Goal: Entertainment & Leisure: Consume media (video, audio)

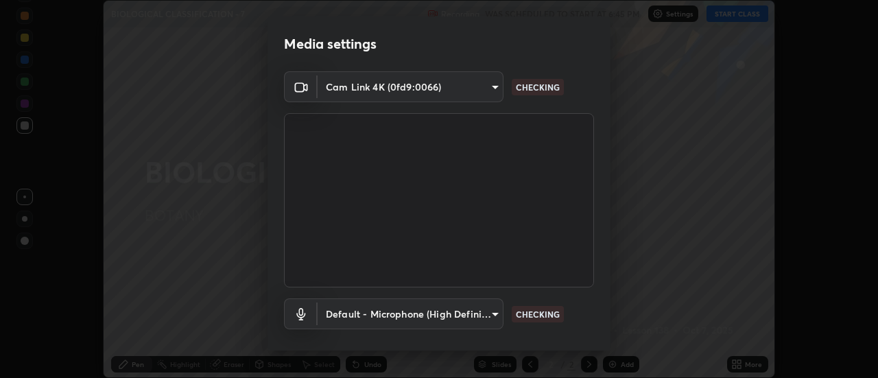
scroll to position [72, 0]
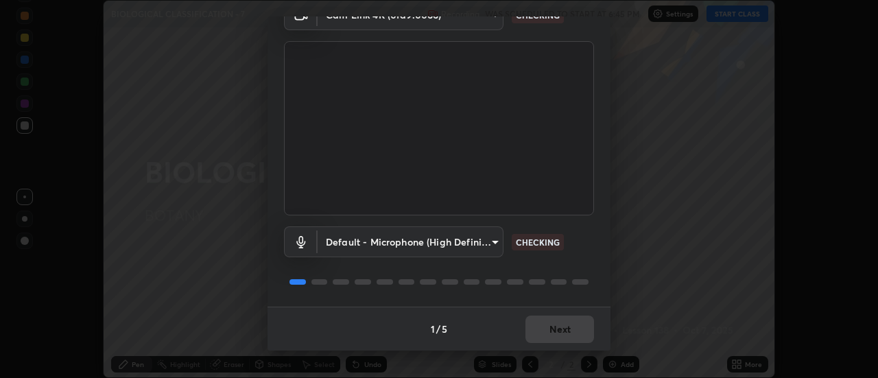
click at [556, 333] on div "1 / 5 Next" at bounding box center [439, 329] width 343 height 44
click at [561, 327] on div "1 / 5 Next" at bounding box center [439, 329] width 343 height 44
click at [561, 328] on div "1 / 5 Next" at bounding box center [439, 329] width 343 height 44
click at [561, 332] on div "1 / 5 Next" at bounding box center [439, 329] width 343 height 44
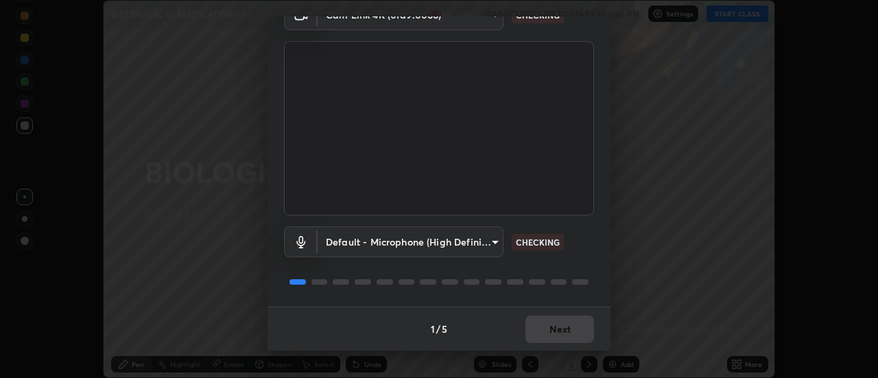
click at [561, 334] on div "1 / 5 Next" at bounding box center [439, 329] width 343 height 44
click at [560, 333] on div "1 / 5 Next" at bounding box center [439, 329] width 343 height 44
click at [558, 331] on div "1 / 5 Next" at bounding box center [439, 329] width 343 height 44
click at [558, 333] on div "1 / 5 Next" at bounding box center [439, 329] width 343 height 44
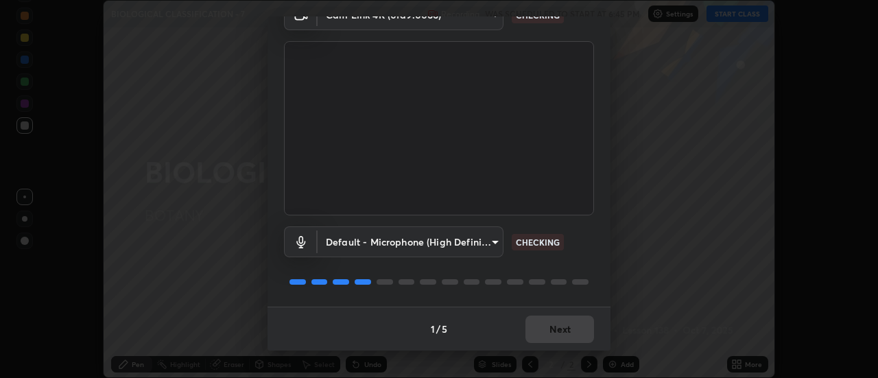
click at [555, 329] on div "1 / 5 Next" at bounding box center [439, 329] width 343 height 44
click at [554, 329] on div "1 / 5 Next" at bounding box center [439, 329] width 343 height 44
click at [550, 329] on div "1 / 5 Next" at bounding box center [439, 329] width 343 height 44
click at [550, 331] on div "1 / 5 Next" at bounding box center [439, 329] width 343 height 44
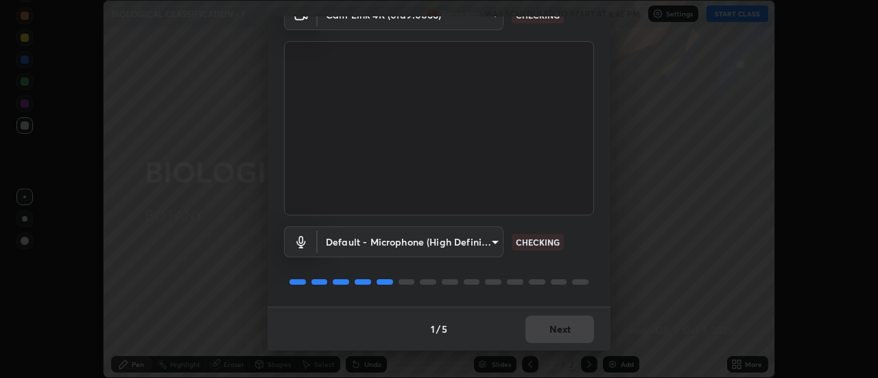
click at [541, 322] on div "1 / 5 Next" at bounding box center [439, 329] width 343 height 44
click at [552, 323] on button "Next" at bounding box center [560, 329] width 69 height 27
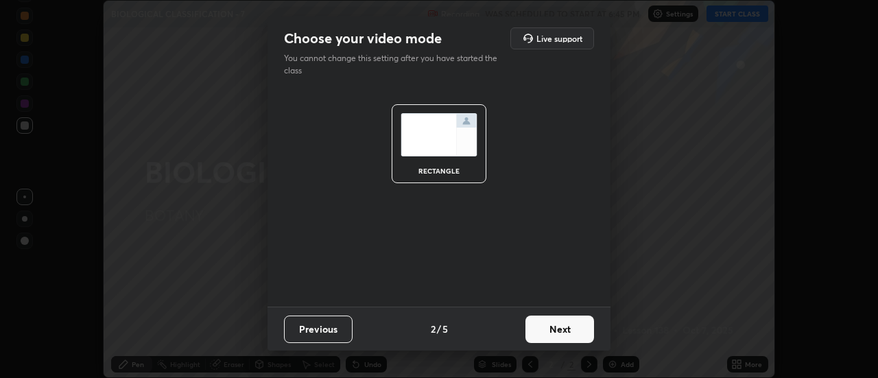
scroll to position [0, 0]
click at [558, 325] on button "Next" at bounding box center [560, 329] width 69 height 27
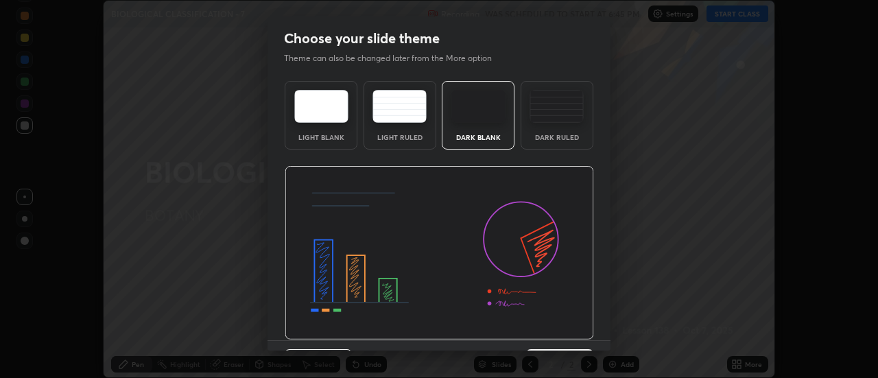
scroll to position [34, 0]
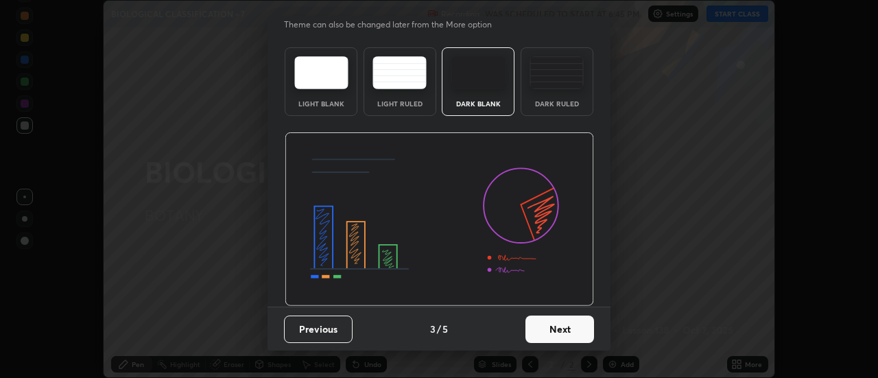
click at [552, 332] on button "Next" at bounding box center [560, 329] width 69 height 27
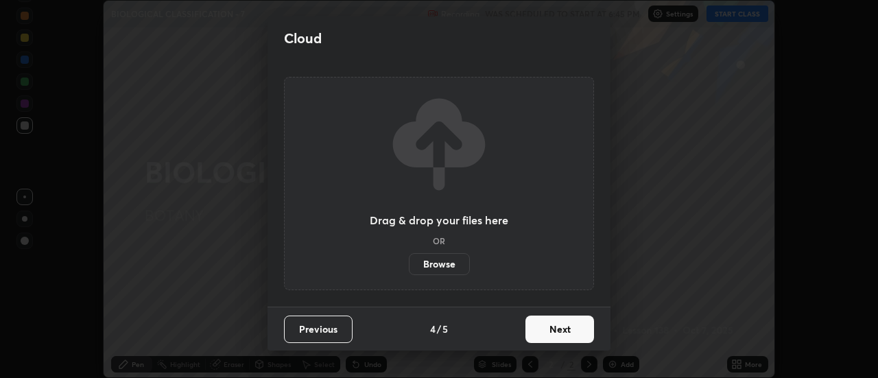
click at [557, 331] on button "Next" at bounding box center [560, 329] width 69 height 27
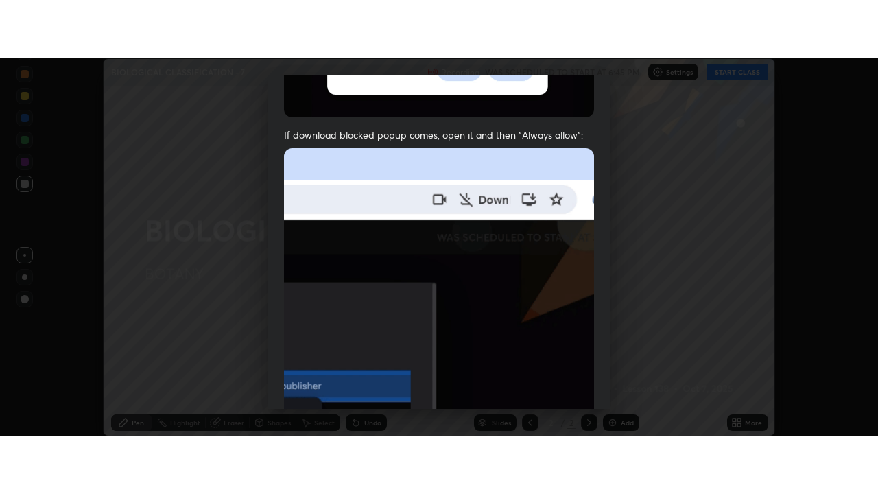
scroll to position [352, 0]
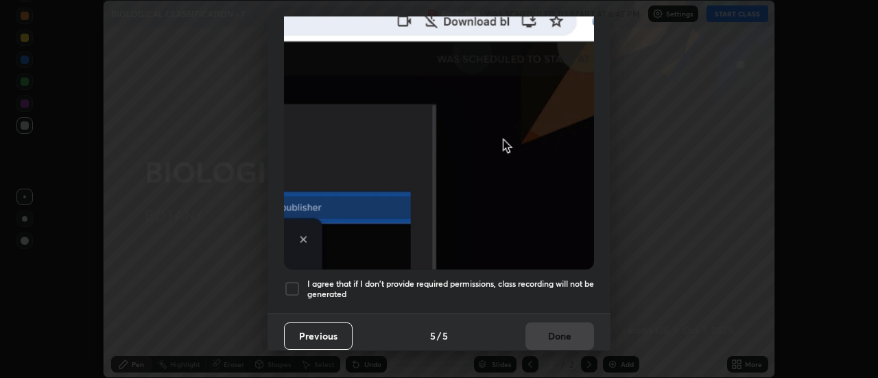
click at [294, 281] on div at bounding box center [292, 289] width 16 height 16
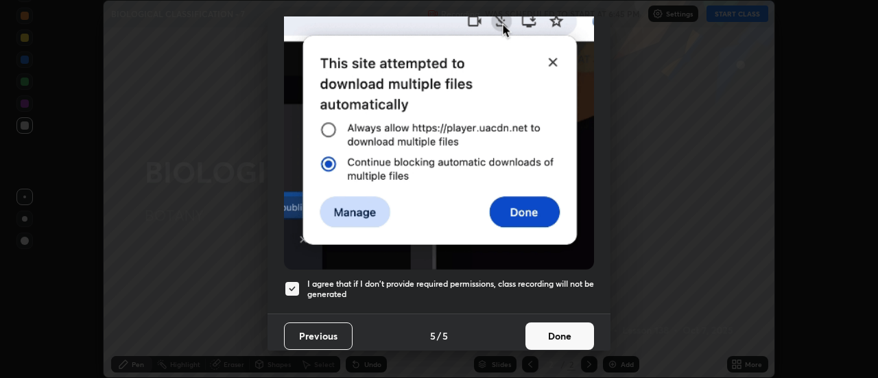
click at [554, 332] on button "Done" at bounding box center [560, 335] width 69 height 27
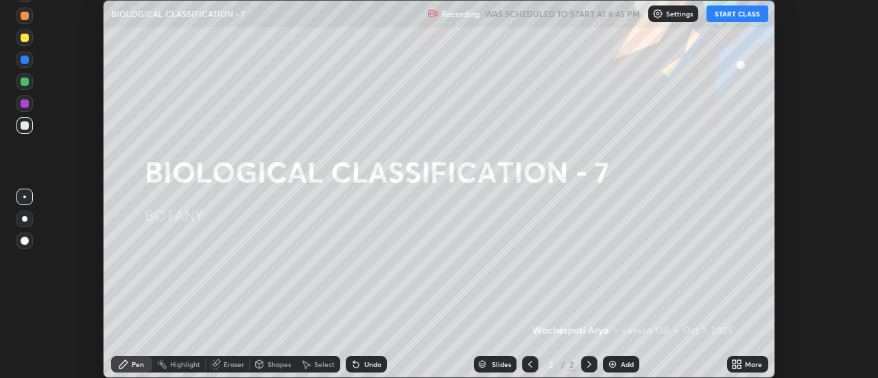
click at [724, 19] on button "START CLASS" at bounding box center [738, 13] width 62 height 16
click at [737, 364] on icon at bounding box center [736, 364] width 11 height 11
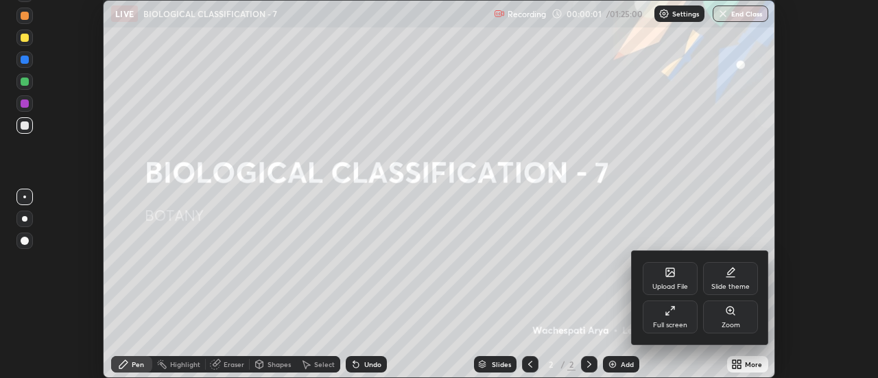
click at [652, 322] on div "Full screen" at bounding box center [670, 317] width 55 height 33
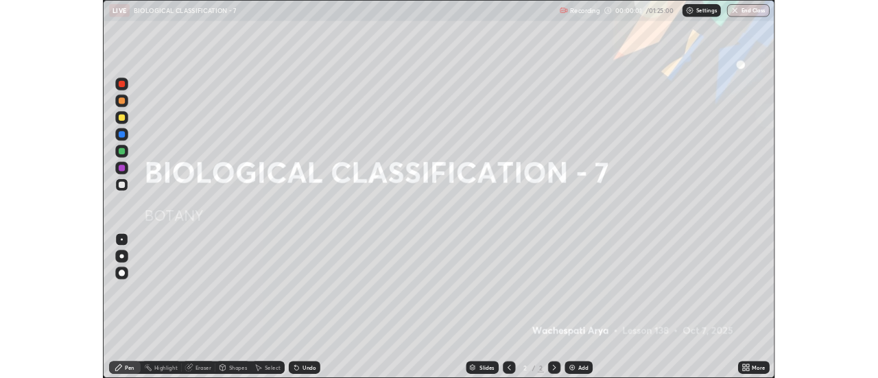
scroll to position [494, 878]
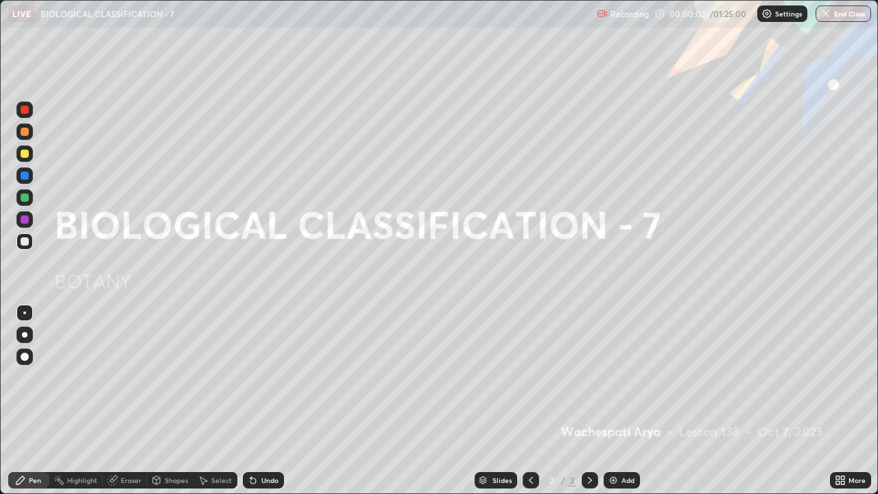
click at [618, 377] on img at bounding box center [613, 480] width 11 height 11
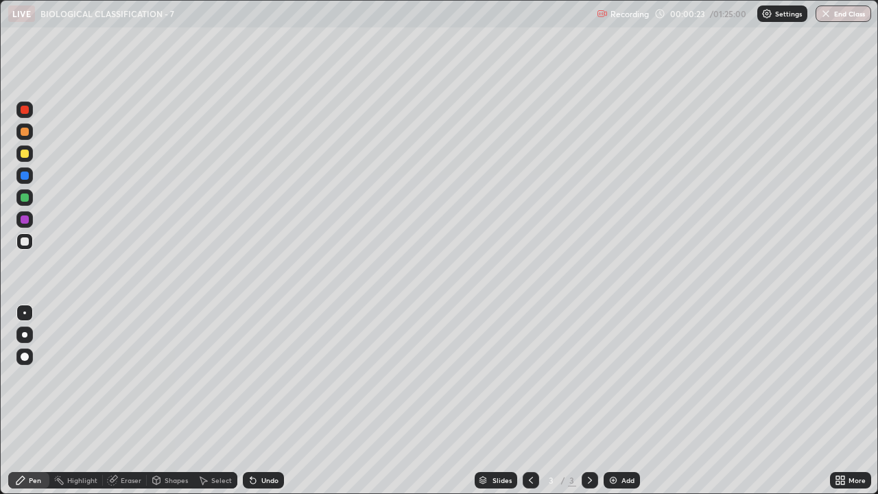
click at [27, 134] on div at bounding box center [25, 132] width 8 height 8
click at [25, 334] on div at bounding box center [24, 334] width 5 height 5
click at [26, 242] on div at bounding box center [25, 241] width 8 height 8
click at [27, 134] on div at bounding box center [25, 132] width 8 height 8
click at [25, 242] on div at bounding box center [25, 241] width 8 height 8
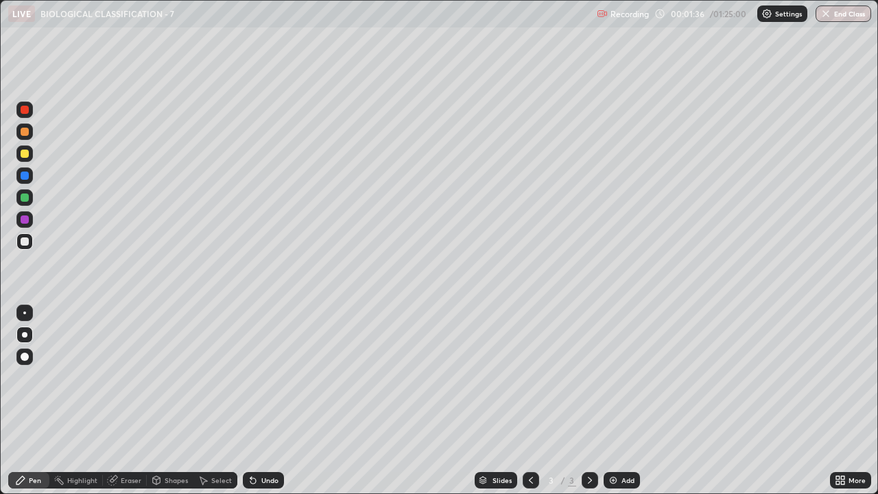
click at [30, 137] on div at bounding box center [24, 132] width 16 height 16
click at [264, 377] on div "Undo" at bounding box center [269, 480] width 17 height 7
click at [264, 377] on div "Undo" at bounding box center [263, 480] width 41 height 16
click at [25, 133] on div at bounding box center [25, 132] width 8 height 8
click at [841, 377] on icon at bounding box center [842, 477] width 3 height 3
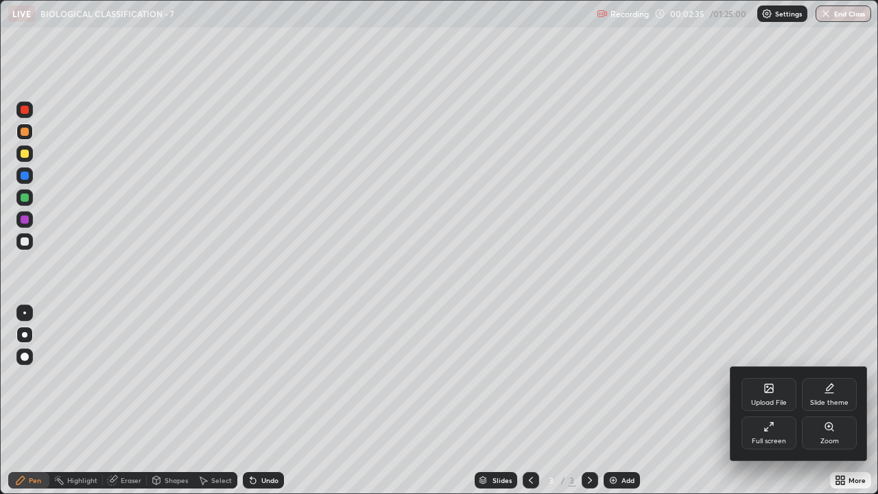
click at [762, 377] on div "Full screen" at bounding box center [769, 432] width 55 height 33
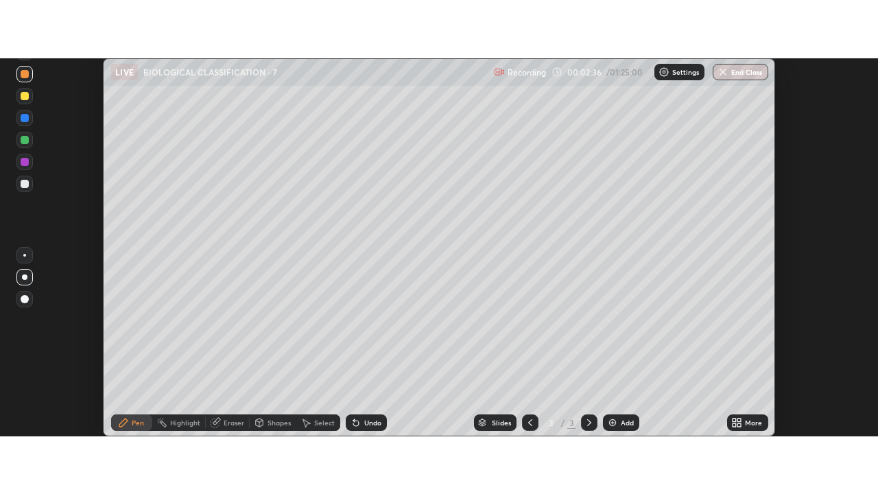
scroll to position [68234, 67733]
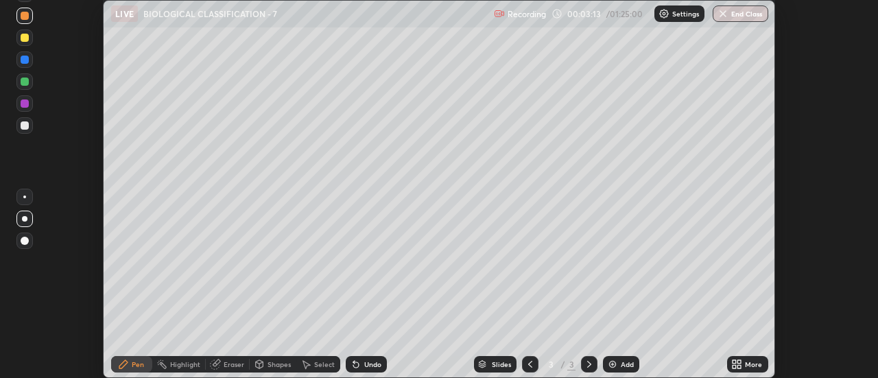
click at [735, 367] on icon at bounding box center [734, 366] width 3 height 3
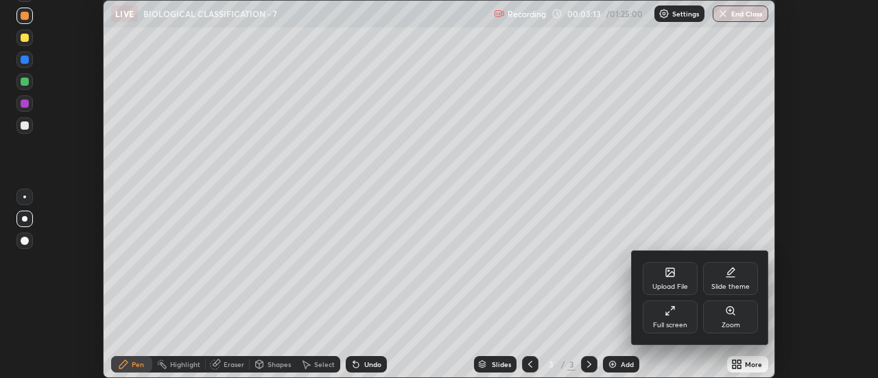
click at [674, 325] on div "Full screen" at bounding box center [670, 325] width 34 height 7
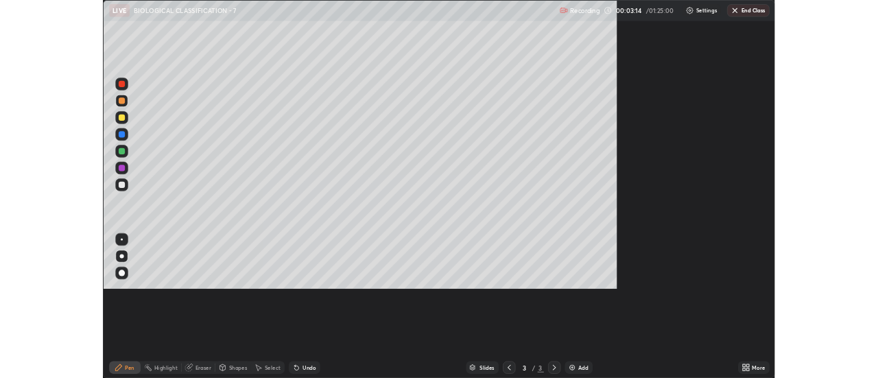
scroll to position [494, 878]
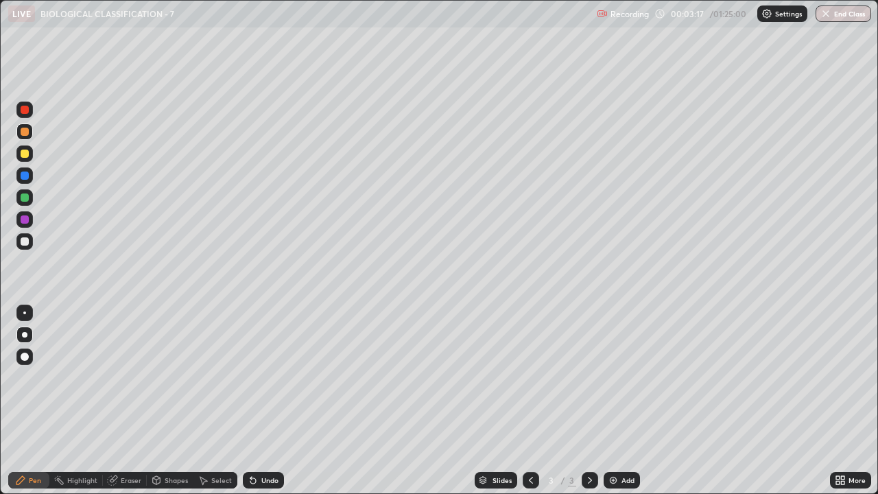
click at [23, 182] on div at bounding box center [24, 175] width 16 height 16
click at [225, 377] on div "Select" at bounding box center [221, 480] width 21 height 7
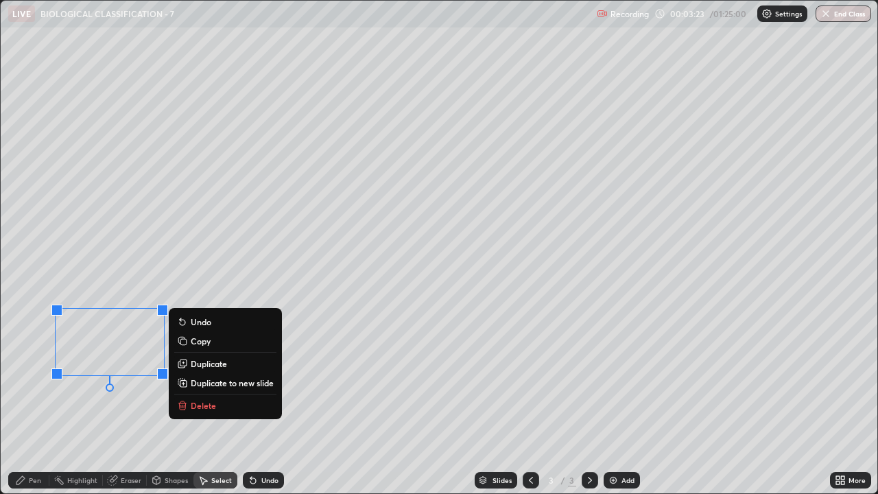
click at [28, 377] on div "Pen" at bounding box center [28, 480] width 41 height 16
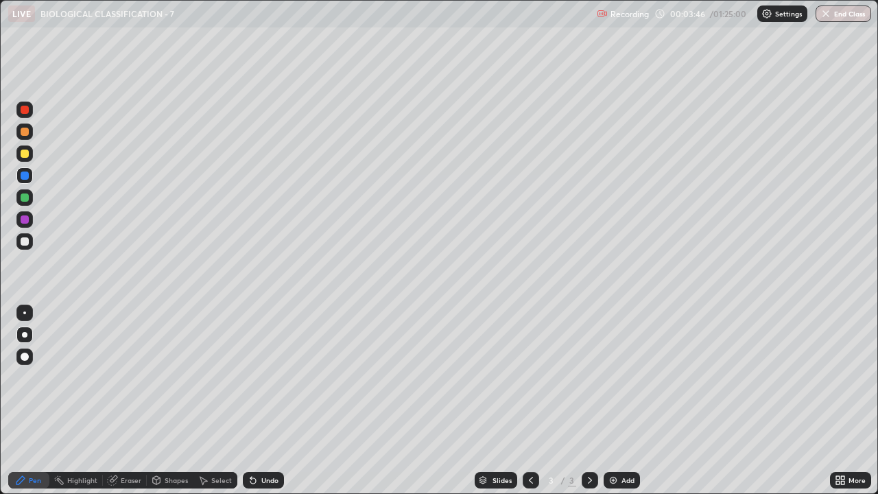
click at [22, 218] on div at bounding box center [25, 219] width 8 height 8
click at [27, 156] on div at bounding box center [25, 154] width 8 height 8
click at [27, 377] on div "Pen" at bounding box center [28, 480] width 41 height 16
click at [24, 246] on div at bounding box center [24, 241] width 16 height 16
click at [19, 178] on div at bounding box center [24, 175] width 16 height 16
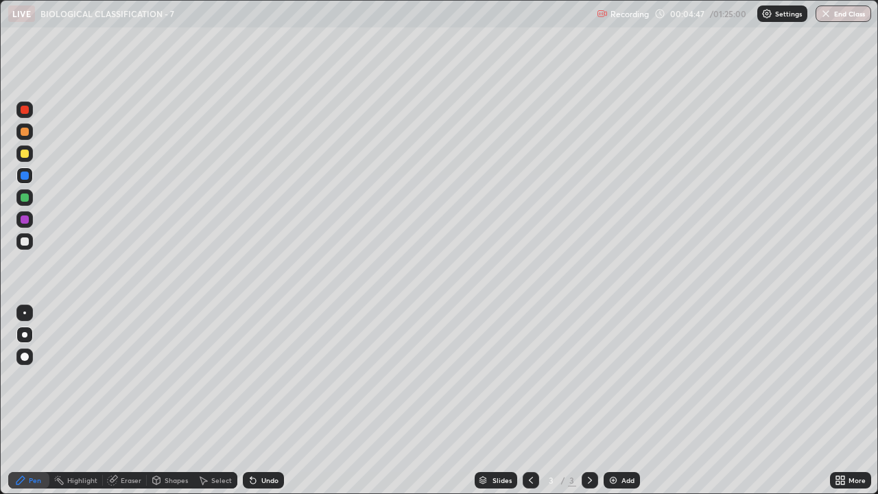
click at [28, 239] on div at bounding box center [25, 241] width 8 height 8
click at [27, 176] on div at bounding box center [25, 176] width 8 height 8
click at [28, 244] on div at bounding box center [24, 241] width 16 height 16
click at [25, 176] on div at bounding box center [25, 176] width 8 height 8
click at [32, 377] on div "Pen" at bounding box center [28, 480] width 41 height 16
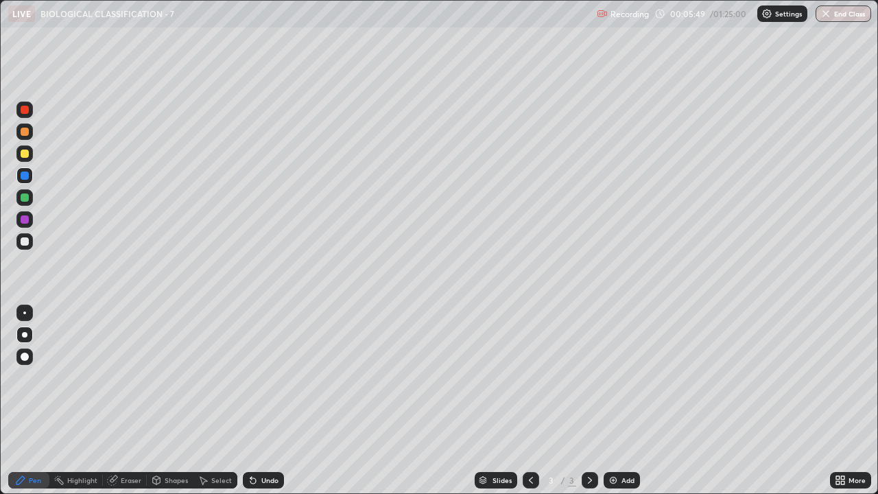
click at [25, 240] on div at bounding box center [25, 241] width 8 height 8
click at [25, 176] on div at bounding box center [25, 176] width 8 height 8
click at [637, 377] on div "Add" at bounding box center [622, 480] width 36 height 16
click at [25, 132] on div at bounding box center [25, 132] width 8 height 8
click at [27, 245] on div at bounding box center [24, 241] width 16 height 16
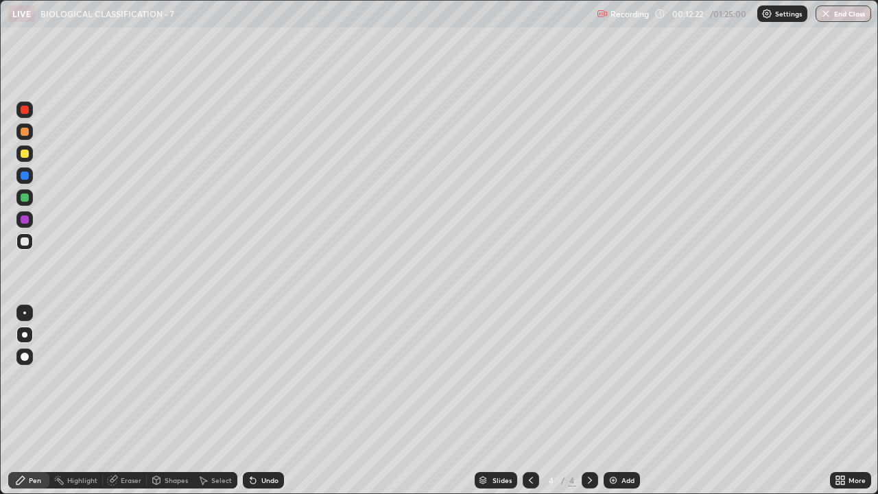
click at [30, 136] on div at bounding box center [24, 132] width 16 height 16
click at [26, 242] on div at bounding box center [25, 241] width 8 height 8
click at [271, 377] on div "Undo" at bounding box center [263, 480] width 41 height 16
click at [26, 159] on div at bounding box center [24, 153] width 16 height 16
click at [32, 240] on div at bounding box center [24, 241] width 16 height 16
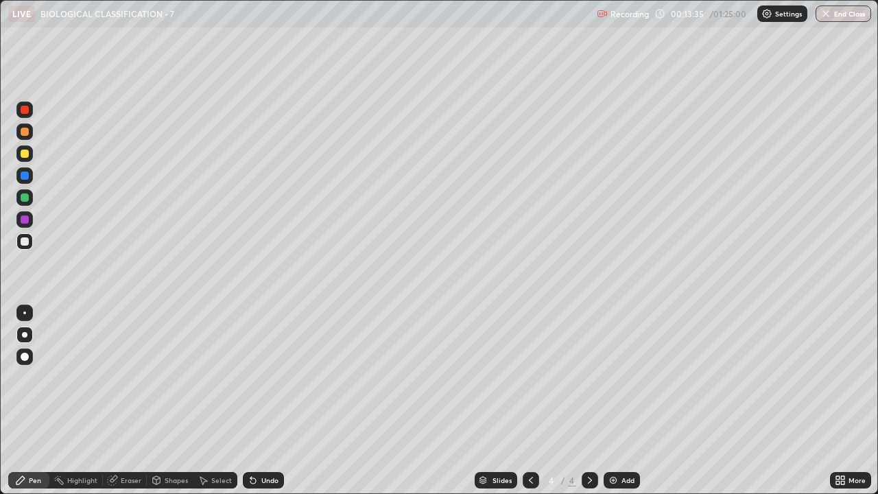
click at [630, 377] on div "Add" at bounding box center [628, 480] width 13 height 7
click at [25, 157] on div at bounding box center [25, 154] width 8 height 8
click at [261, 377] on div "Undo" at bounding box center [269, 480] width 17 height 7
click at [23, 241] on div at bounding box center [25, 241] width 8 height 8
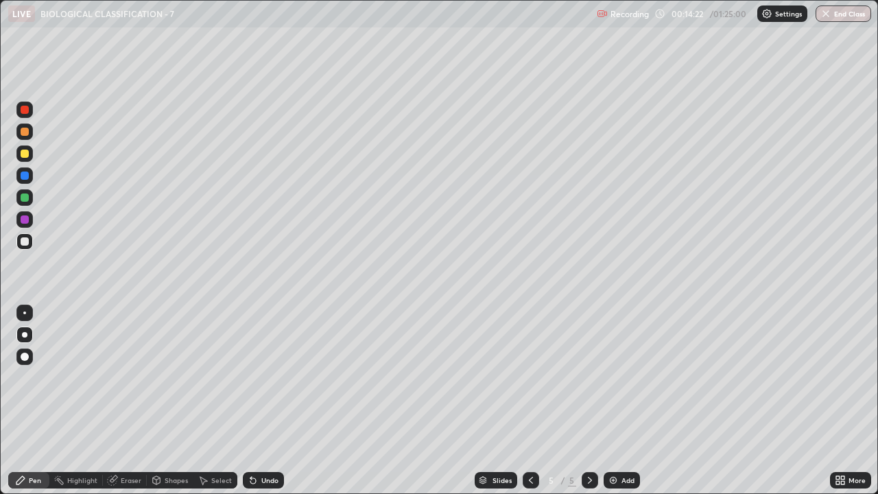
click at [25, 221] on div at bounding box center [25, 219] width 8 height 8
click at [24, 156] on div at bounding box center [25, 154] width 8 height 8
click at [265, 377] on div "Undo" at bounding box center [269, 480] width 17 height 7
click at [24, 242] on div at bounding box center [25, 241] width 8 height 8
click at [21, 175] on div at bounding box center [25, 176] width 8 height 8
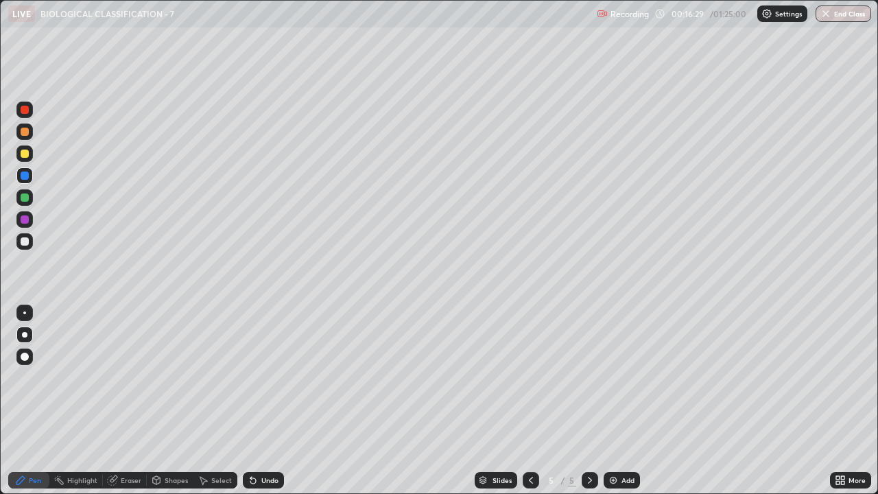
click at [30, 242] on div at bounding box center [24, 241] width 16 height 16
click at [28, 177] on div at bounding box center [25, 176] width 8 height 8
click at [28, 241] on div at bounding box center [25, 241] width 8 height 8
click at [840, 377] on icon at bounding box center [840, 480] width 11 height 11
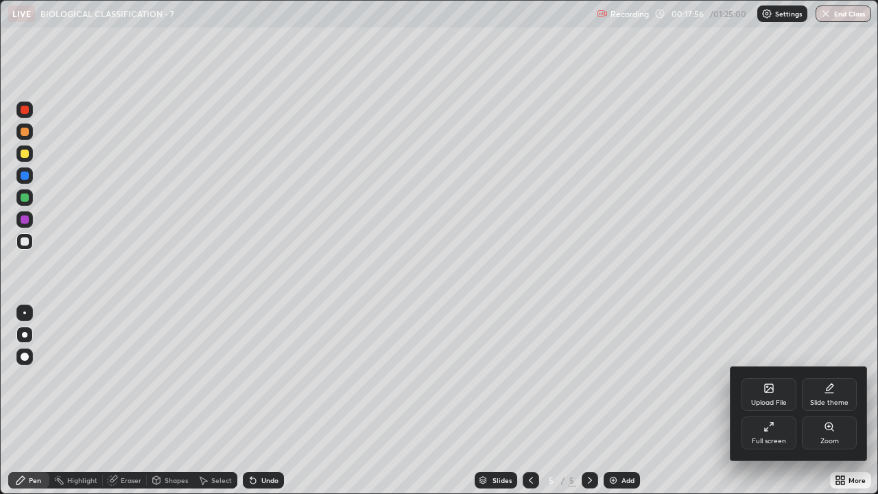
click at [771, 377] on icon at bounding box center [769, 426] width 11 height 11
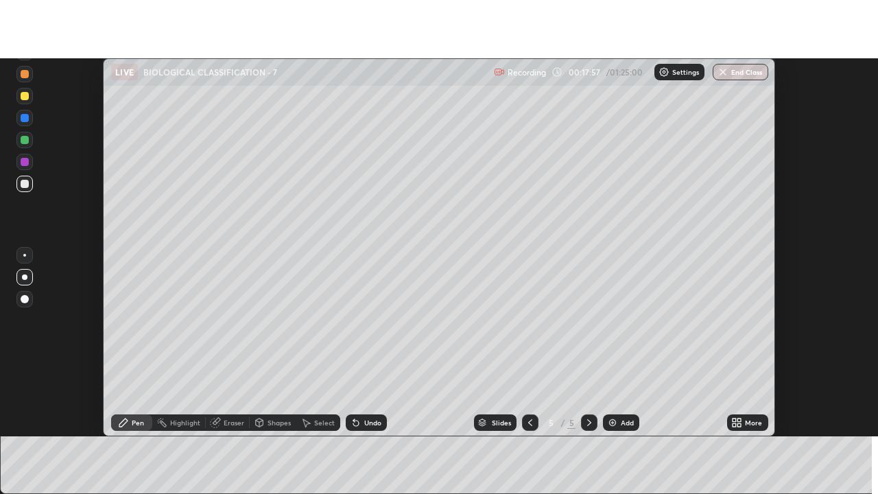
scroll to position [68234, 67733]
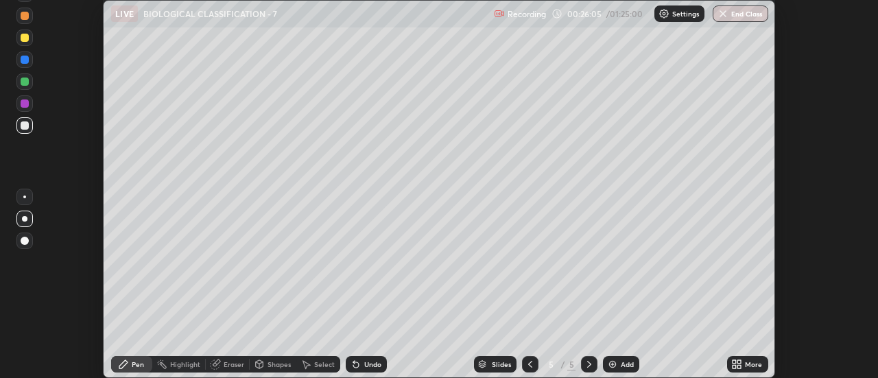
click at [735, 362] on icon at bounding box center [734, 361] width 3 height 3
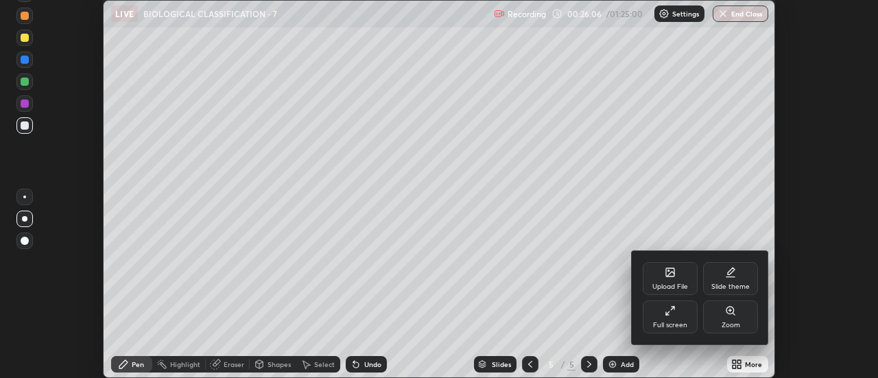
click at [670, 316] on div "Full screen" at bounding box center [670, 317] width 55 height 33
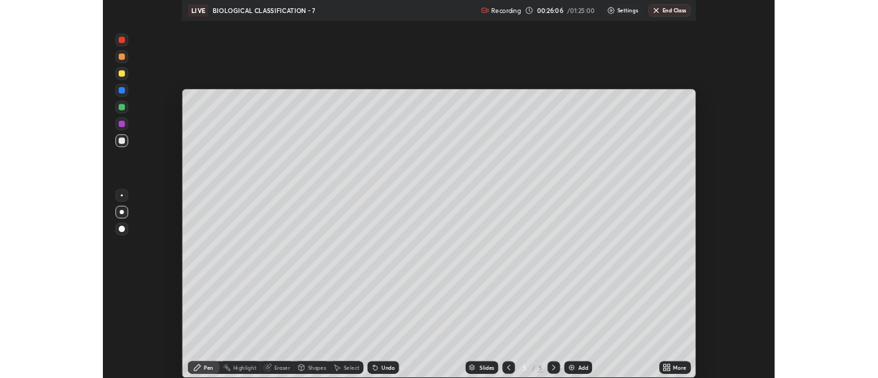
scroll to position [494, 878]
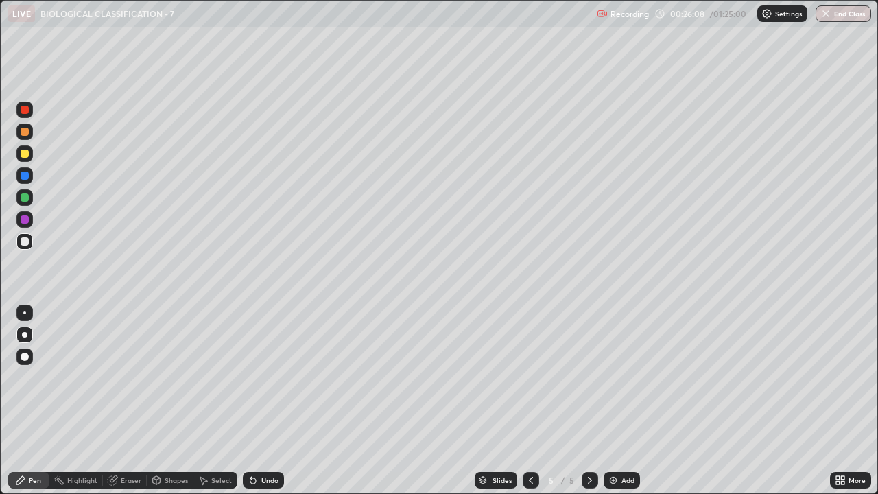
click at [25, 195] on div at bounding box center [25, 197] width 8 height 8
click at [23, 242] on div at bounding box center [25, 241] width 8 height 8
click at [837, 377] on icon at bounding box center [837, 482] width 3 height 3
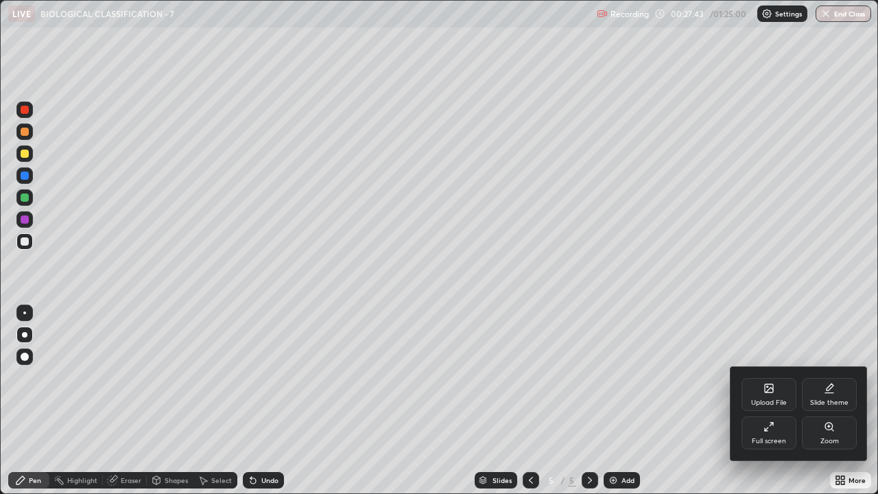
click at [777, 377] on div "Full screen" at bounding box center [769, 432] width 55 height 33
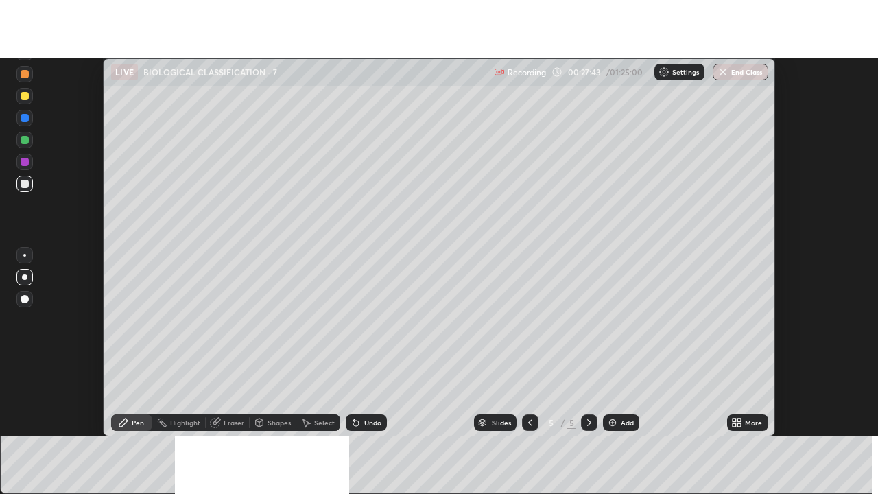
scroll to position [68234, 67733]
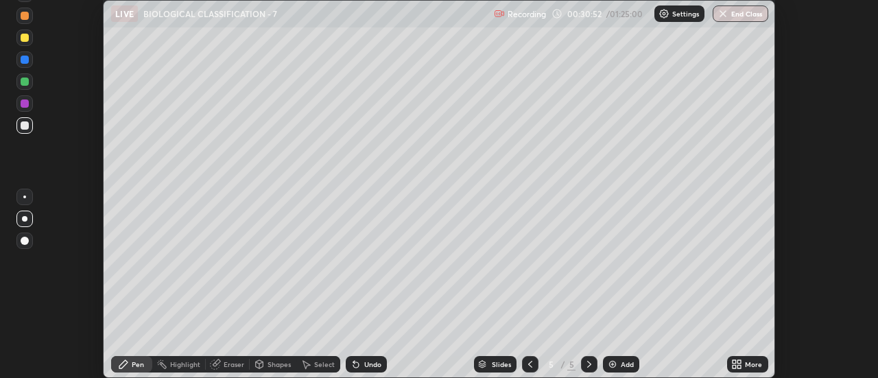
click at [744, 364] on div "More" at bounding box center [747, 364] width 41 height 16
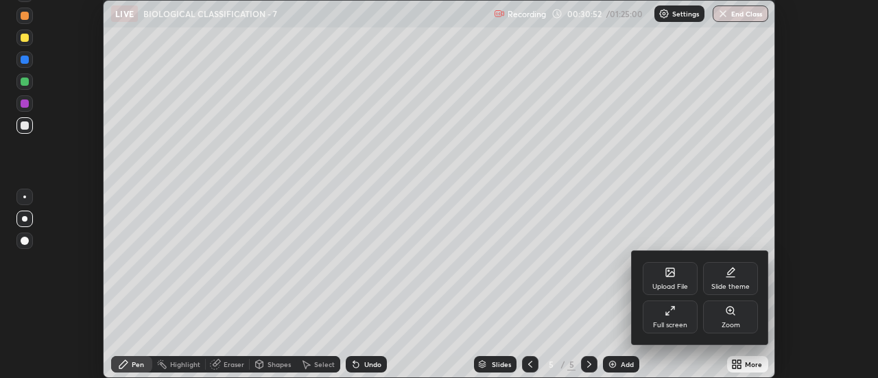
click at [673, 314] on icon at bounding box center [670, 310] width 11 height 11
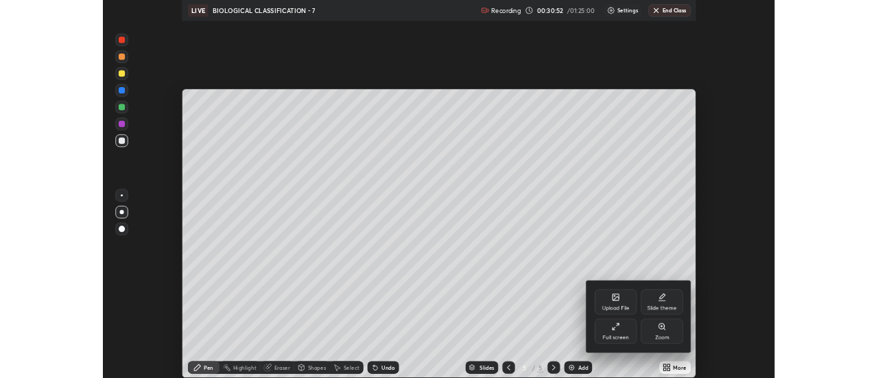
scroll to position [494, 878]
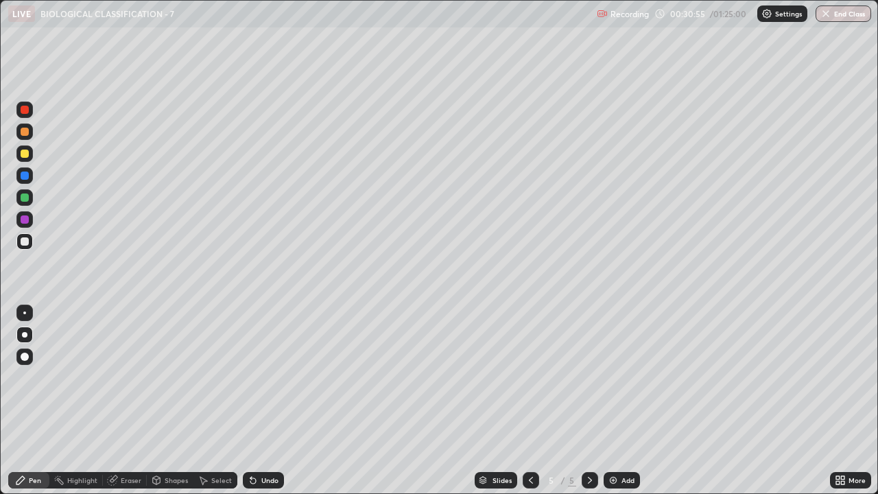
click at [622, 377] on div "Add" at bounding box center [628, 480] width 13 height 7
click at [25, 132] on div at bounding box center [25, 132] width 8 height 8
click at [30, 240] on div at bounding box center [24, 241] width 16 height 16
click at [23, 179] on div at bounding box center [25, 176] width 8 height 8
click at [25, 353] on div at bounding box center [25, 357] width 8 height 8
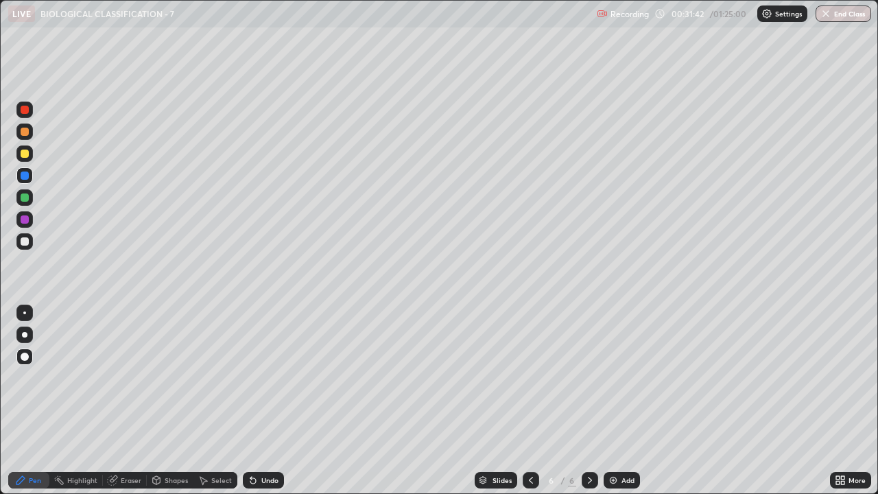
click at [22, 333] on div at bounding box center [24, 334] width 5 height 5
click at [23, 247] on div at bounding box center [24, 241] width 16 height 16
click at [27, 191] on div at bounding box center [24, 197] width 16 height 16
click at [26, 176] on div at bounding box center [25, 176] width 8 height 8
click at [32, 239] on div at bounding box center [24, 241] width 16 height 16
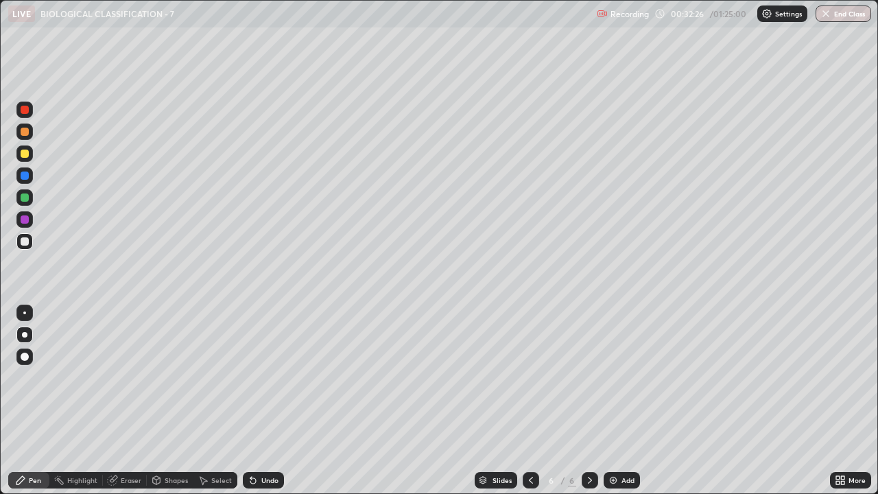
click at [25, 152] on div at bounding box center [25, 154] width 8 height 8
click at [27, 196] on div at bounding box center [25, 197] width 8 height 8
click at [25, 239] on div at bounding box center [25, 241] width 8 height 8
click at [632, 377] on div "Add" at bounding box center [622, 480] width 36 height 16
click at [25, 132] on div at bounding box center [25, 132] width 8 height 8
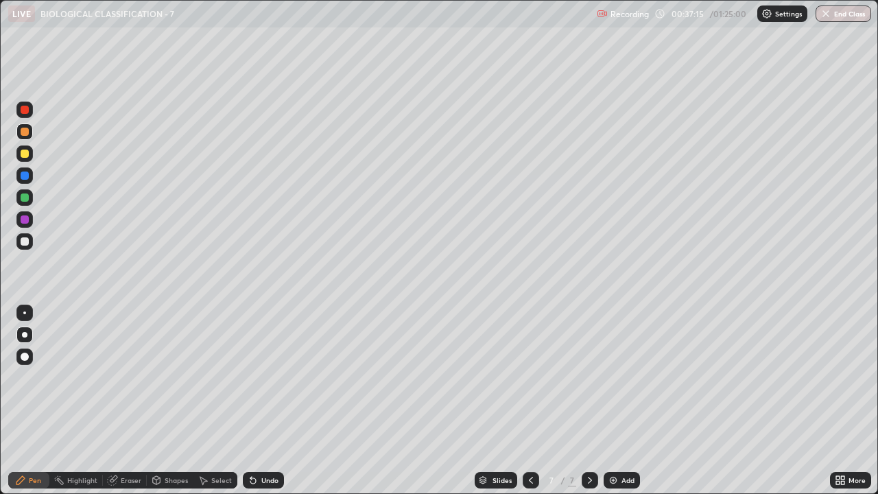
click at [32, 246] on div at bounding box center [24, 242] width 16 height 22
click at [23, 200] on div at bounding box center [25, 197] width 8 height 8
click at [25, 154] on div at bounding box center [25, 154] width 8 height 8
click at [25, 244] on div at bounding box center [25, 241] width 8 height 8
click at [27, 196] on div at bounding box center [25, 197] width 8 height 8
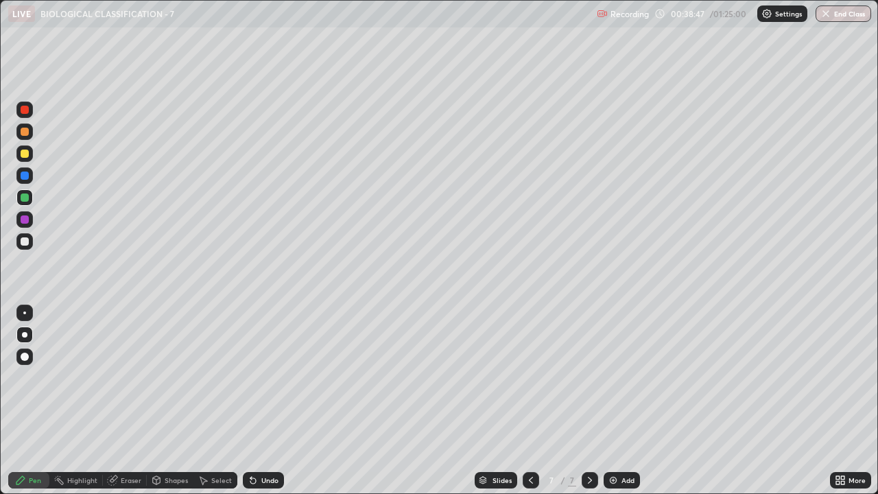
click at [28, 156] on div at bounding box center [25, 154] width 8 height 8
click at [269, 377] on div "Undo" at bounding box center [269, 480] width 17 height 7
click at [25, 198] on div at bounding box center [25, 197] width 8 height 8
click at [30, 243] on div at bounding box center [24, 241] width 16 height 16
click at [23, 224] on div at bounding box center [24, 219] width 16 height 16
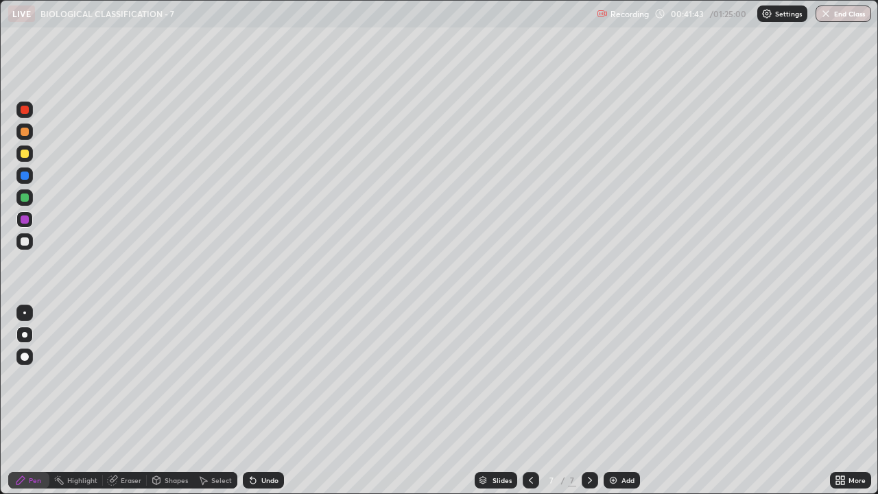
click at [854, 377] on div "More" at bounding box center [857, 480] width 17 height 7
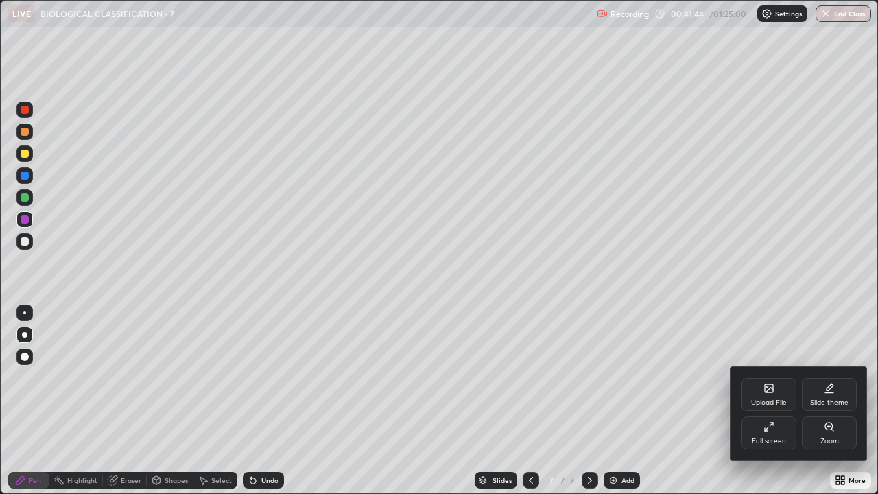
click at [783, 377] on div "Full screen" at bounding box center [769, 441] width 34 height 7
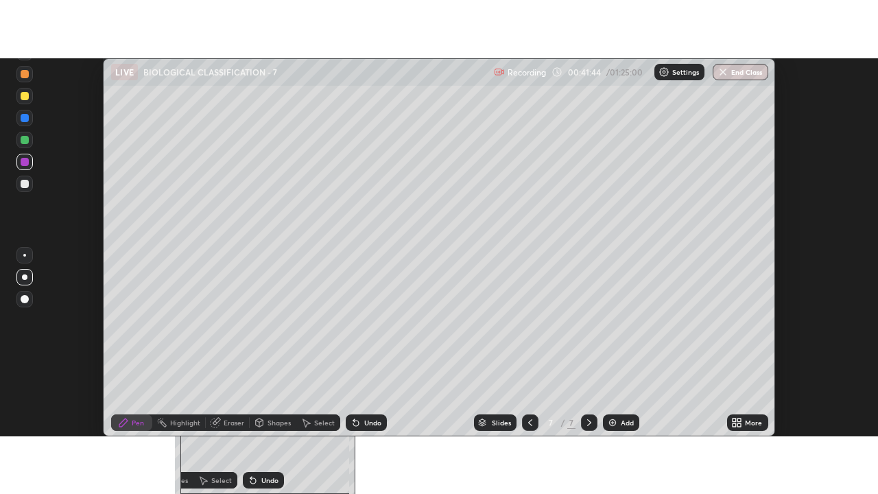
scroll to position [68234, 67733]
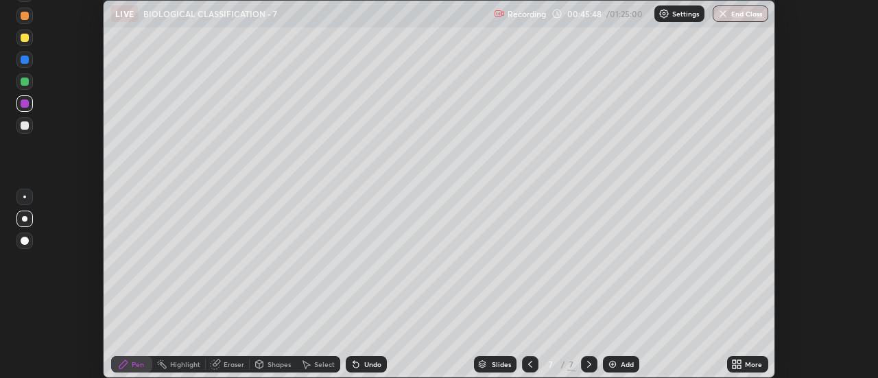
click at [746, 364] on div "More" at bounding box center [753, 364] width 17 height 7
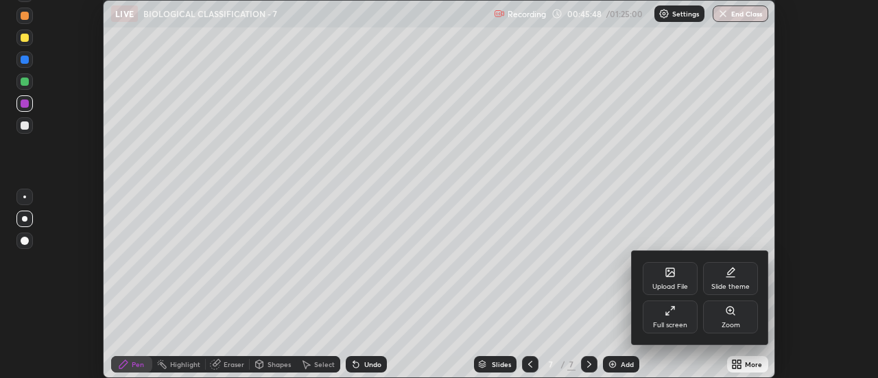
click at [693, 320] on div "Full screen" at bounding box center [670, 317] width 55 height 33
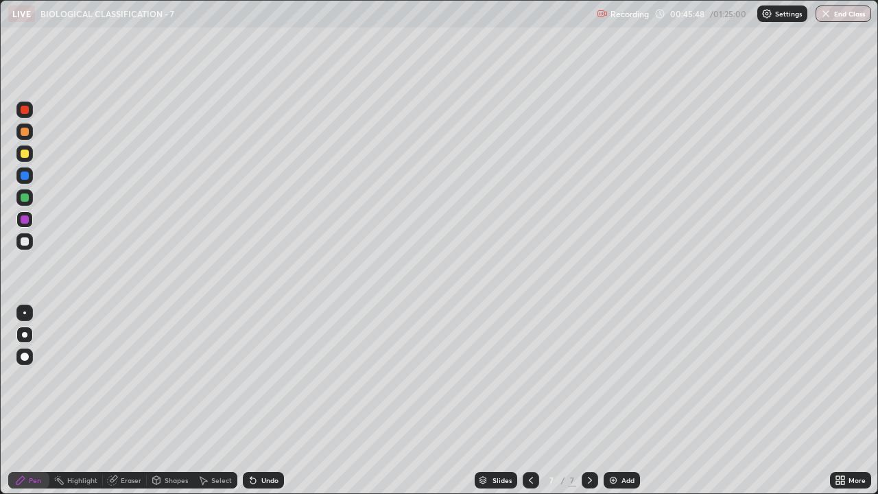
scroll to position [494, 878]
click at [838, 15] on button "End Class" at bounding box center [844, 13] width 56 height 16
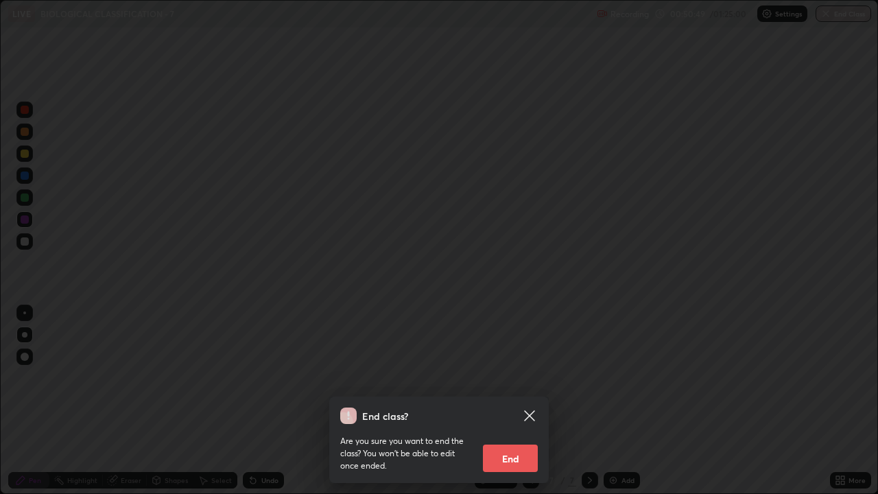
click at [515, 377] on button "End" at bounding box center [510, 458] width 55 height 27
